Goal: Task Accomplishment & Management: Manage account settings

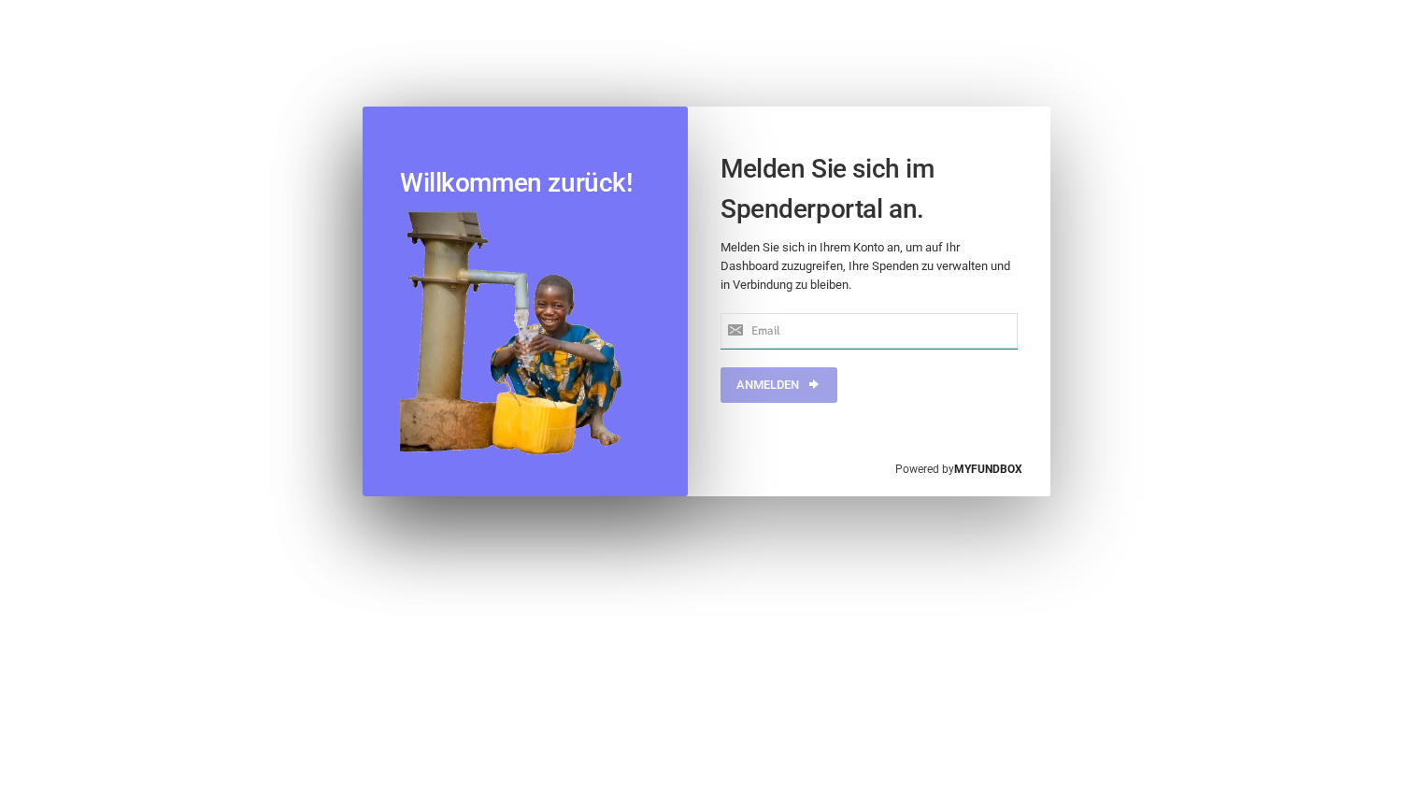
click at [777, 332] on input "text" at bounding box center [869, 331] width 297 height 36
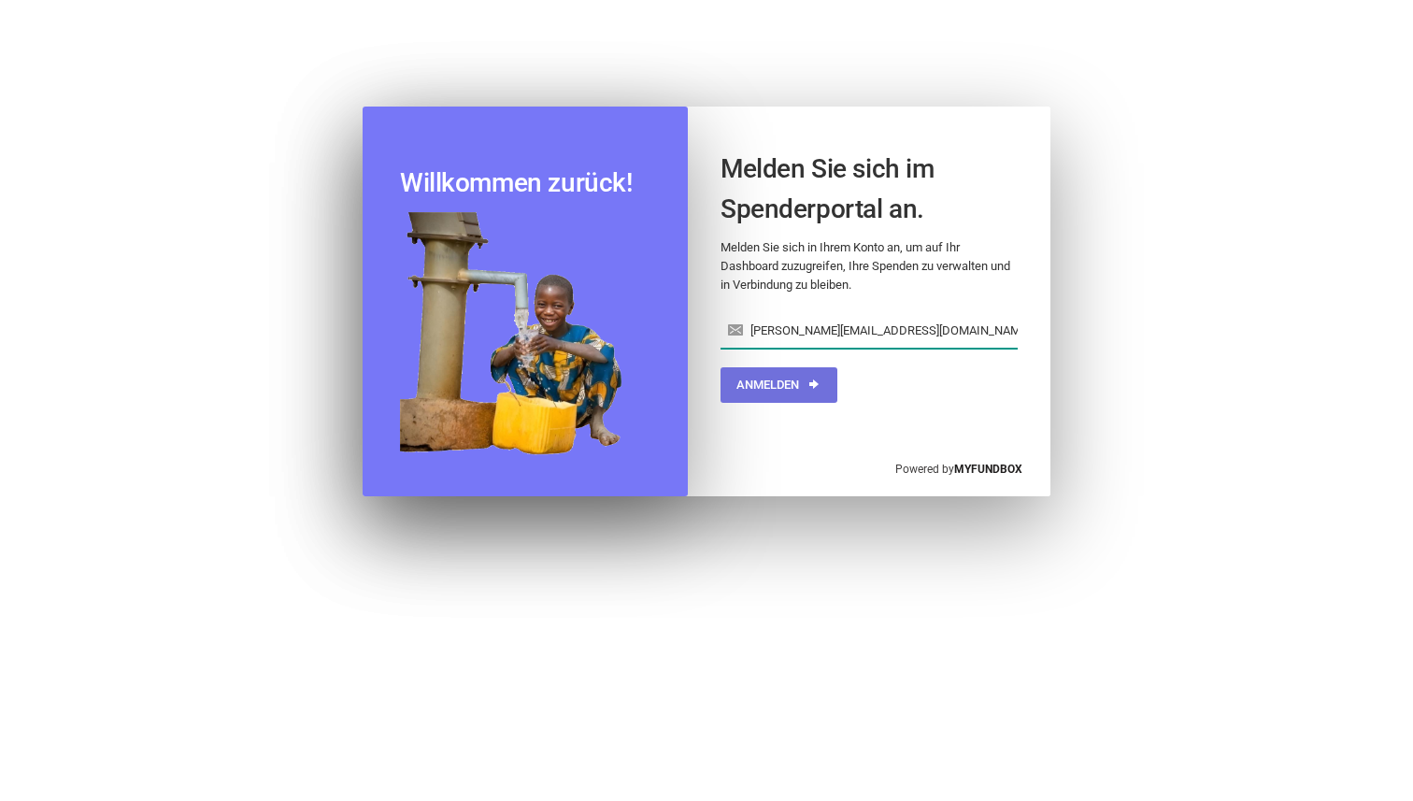
type input "[PERSON_NAME][EMAIL_ADDRESS][DOMAIN_NAME]"
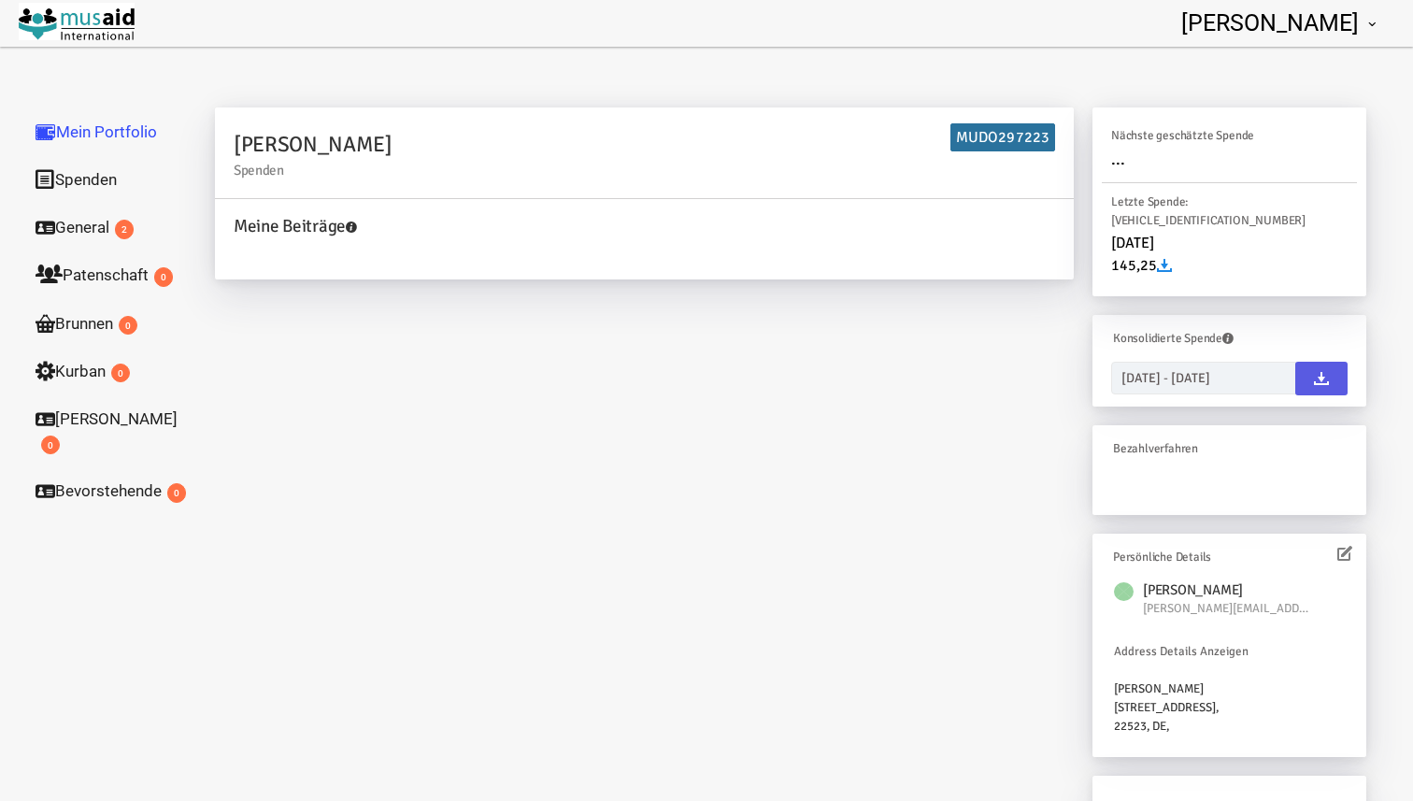
click at [82, 230] on link "General 2" at bounding box center [112, 227] width 187 height 49
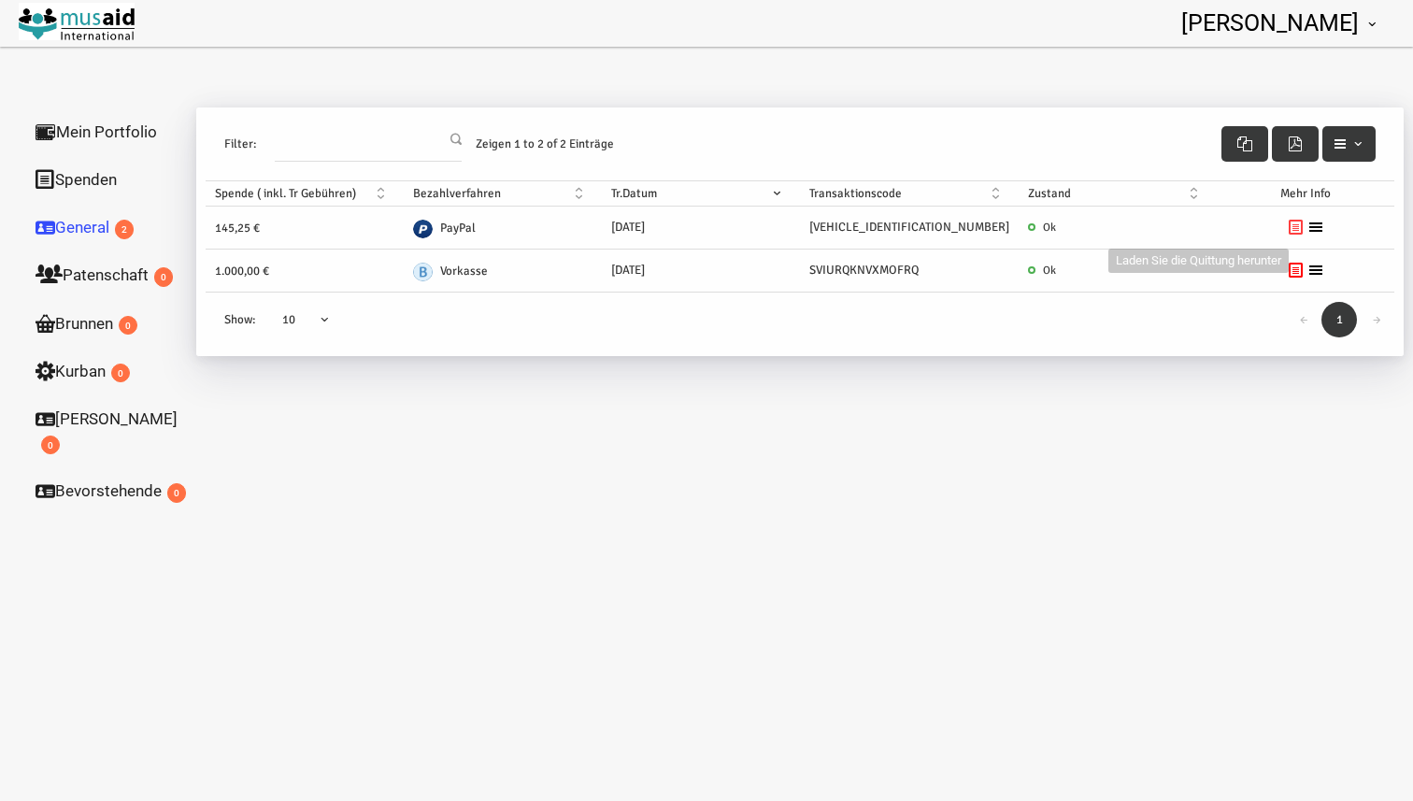
click at [1289, 230] on icon at bounding box center [1296, 227] width 15 height 15
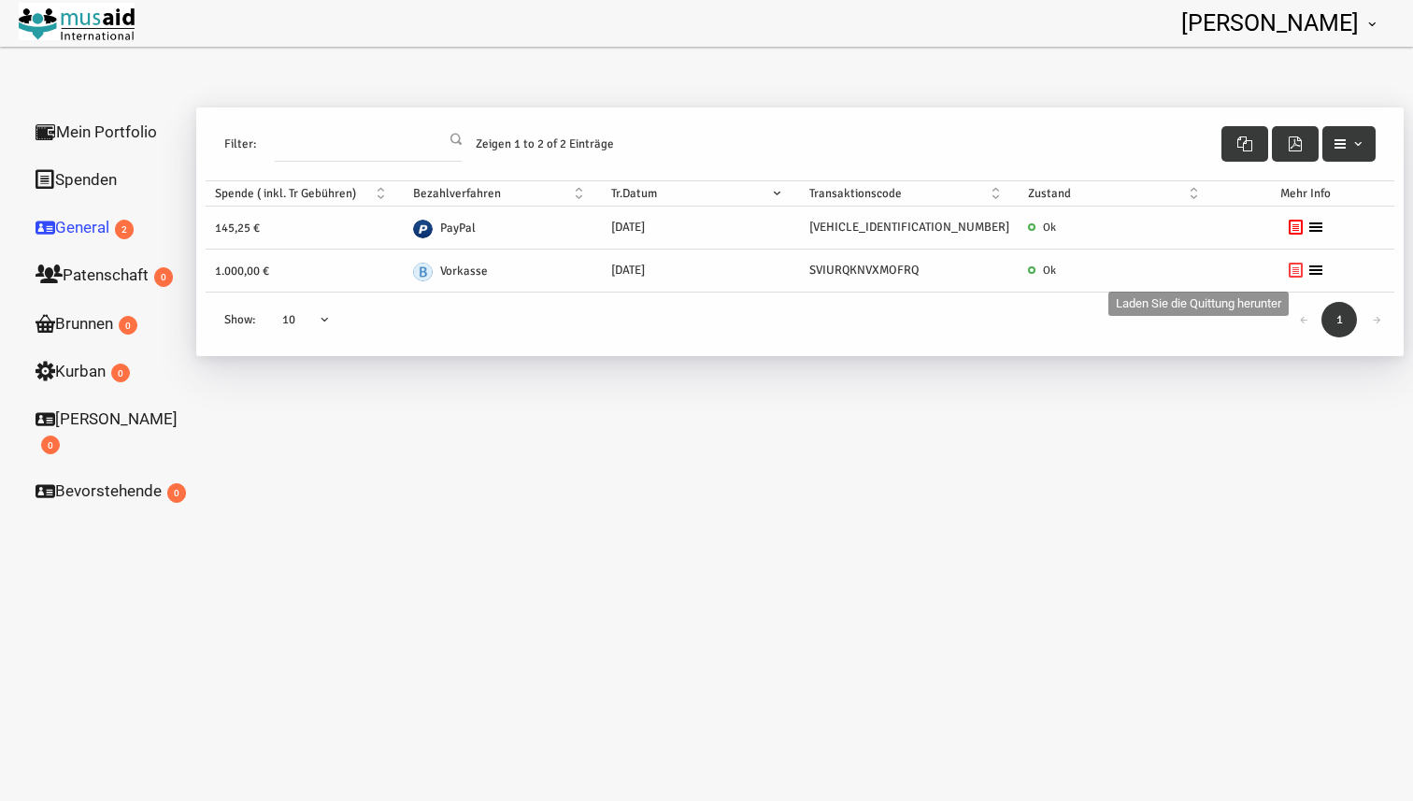
click at [1289, 268] on icon at bounding box center [1296, 270] width 15 height 15
click at [1295, 273] on ul at bounding box center [1305, 270] width 159 height 15
click at [1308, 273] on icon at bounding box center [1315, 270] width 15 height 15
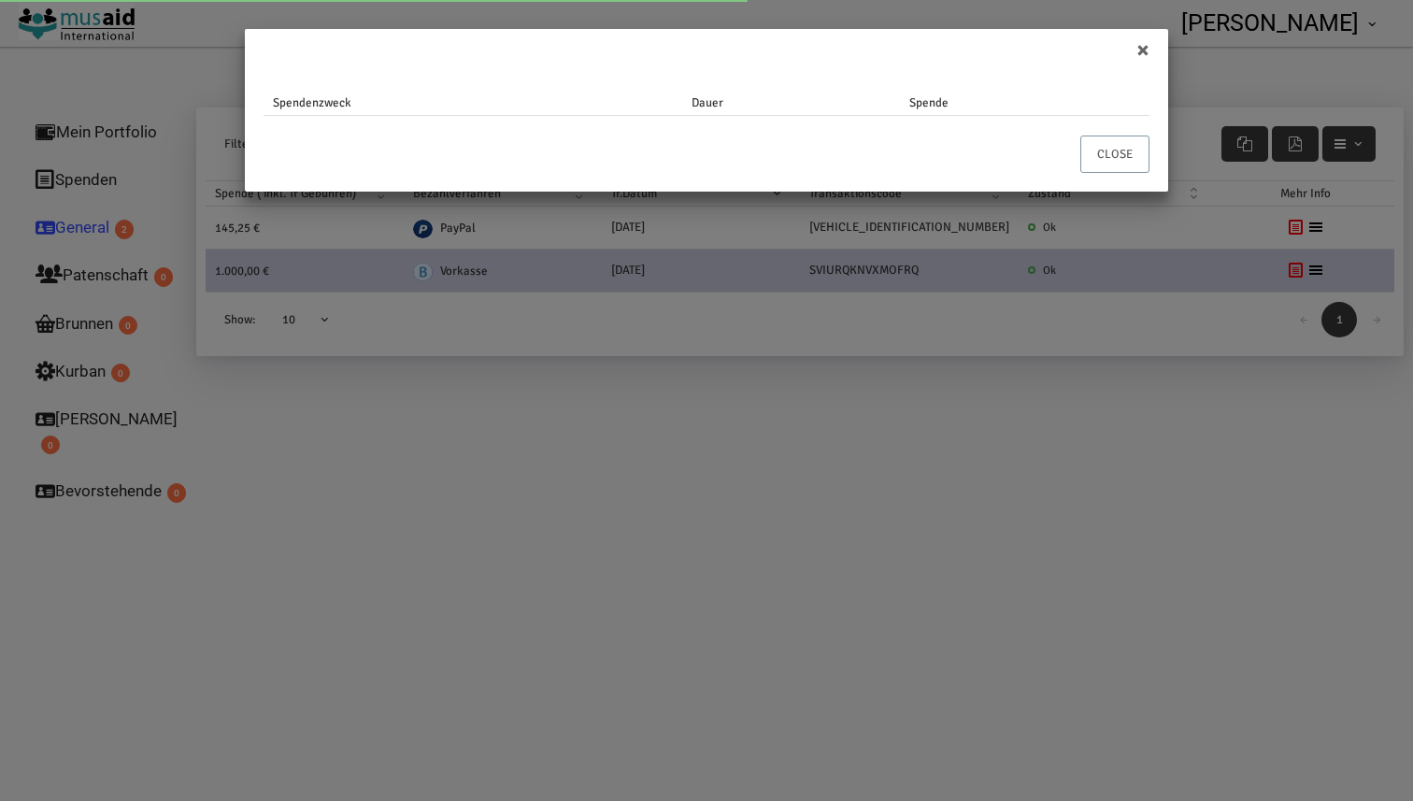
click at [1106, 143] on button "Close" at bounding box center [1114, 154] width 69 height 37
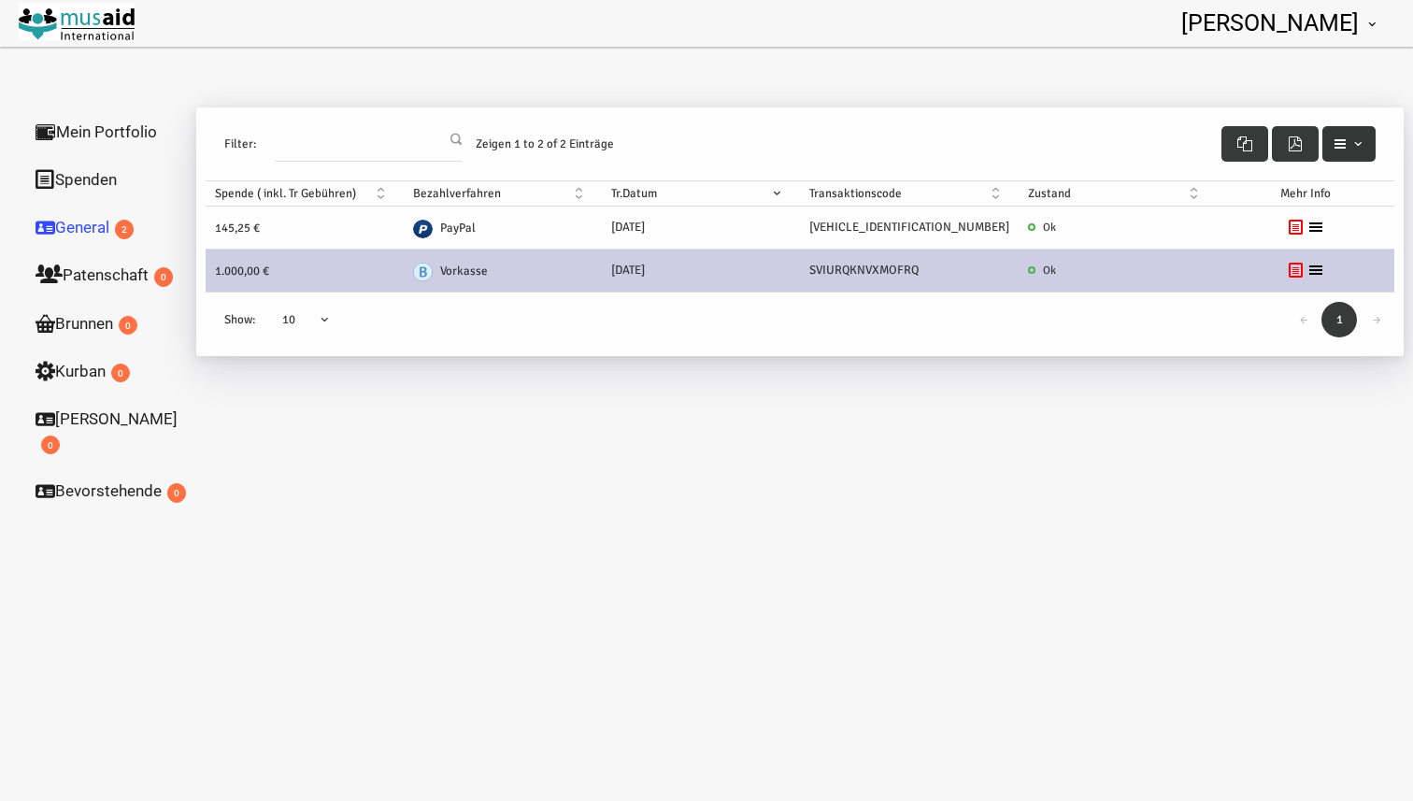
click at [1346, 139] on icon "button" at bounding box center [1340, 143] width 15 height 15
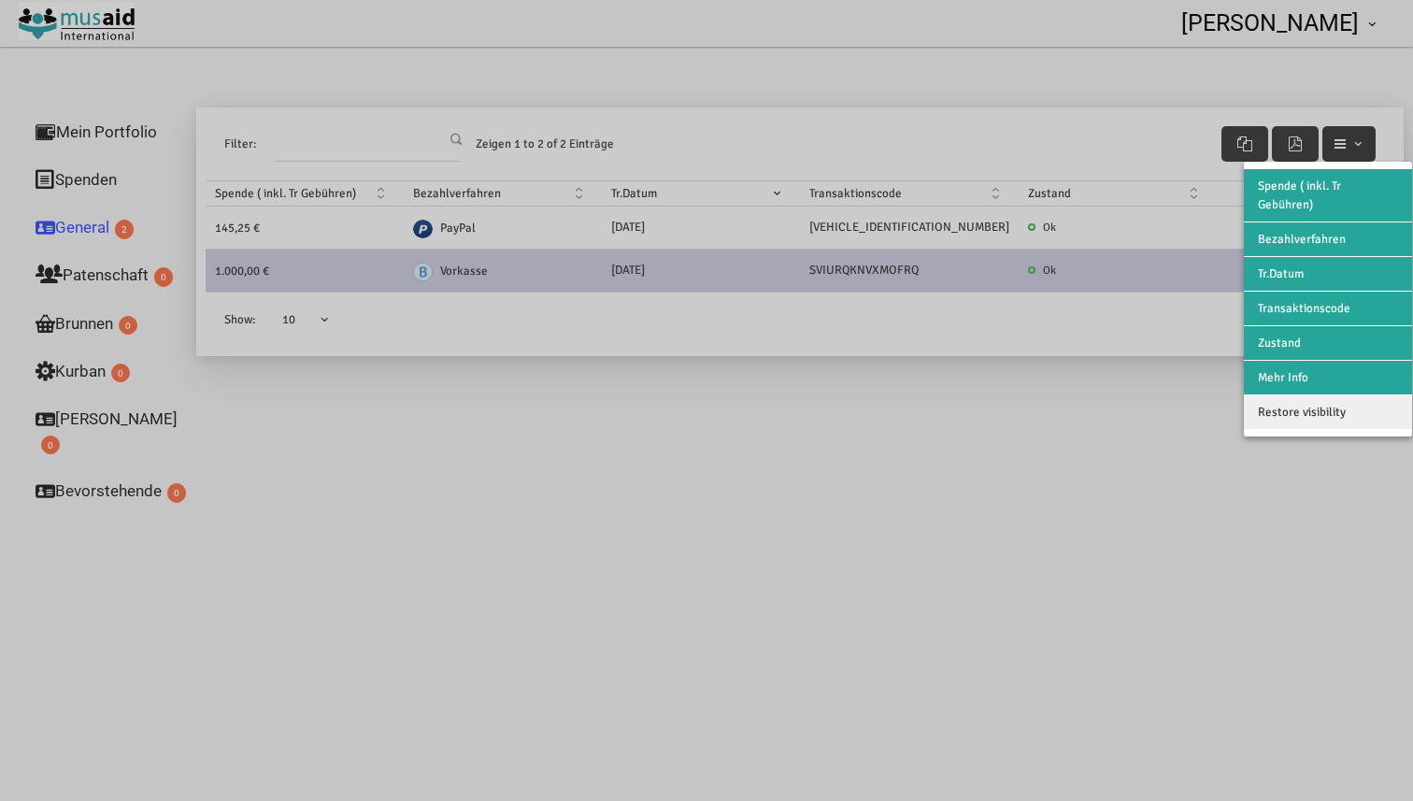
click at [1346, 139] on div at bounding box center [706, 400] width 1413 height 801
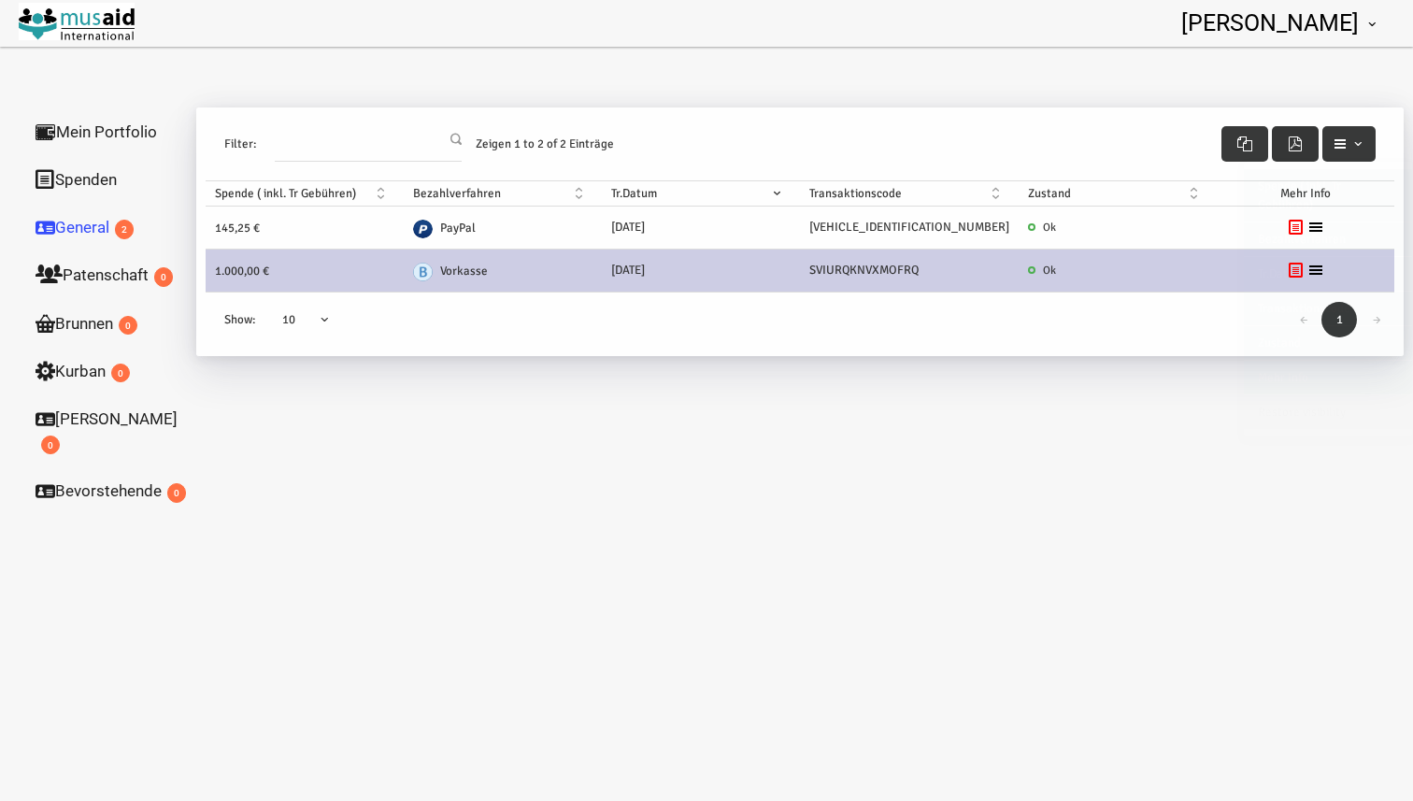
click at [1295, 139] on icon "button" at bounding box center [1295, 143] width 15 height 15
